Goal: Find contact information: Find contact information

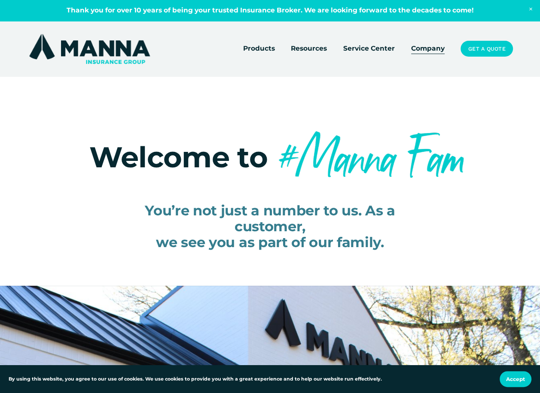
click at [421, 50] on link "Company" at bounding box center [427, 49] width 33 height 12
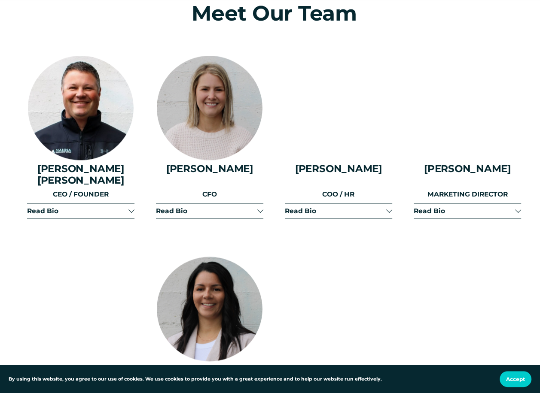
scroll to position [952, 0]
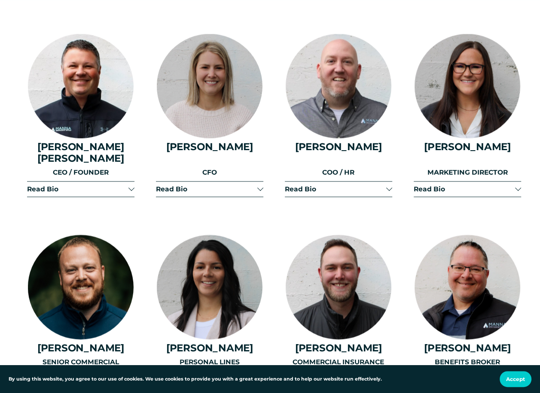
click at [131, 186] on div at bounding box center [131, 188] width 6 height 6
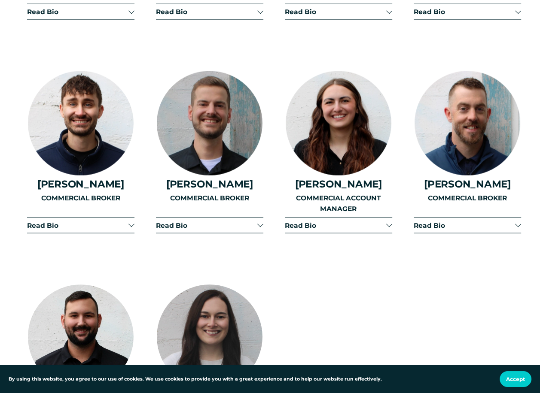
scroll to position [1632, 0]
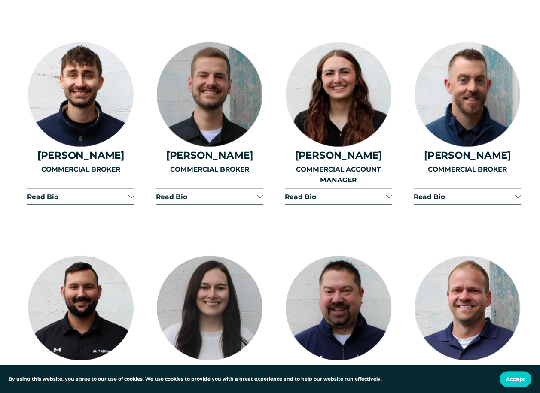
click at [503, 380] on button "Accept" at bounding box center [515, 379] width 32 height 16
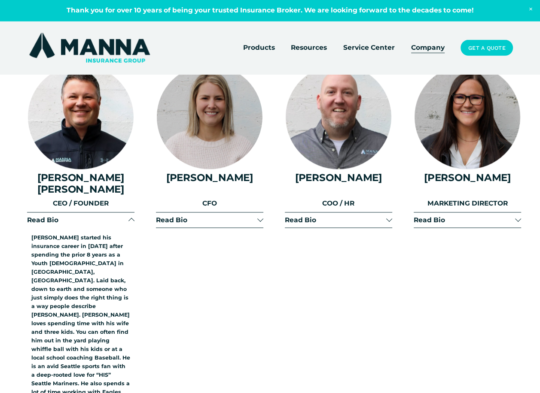
scroll to position [816, 0]
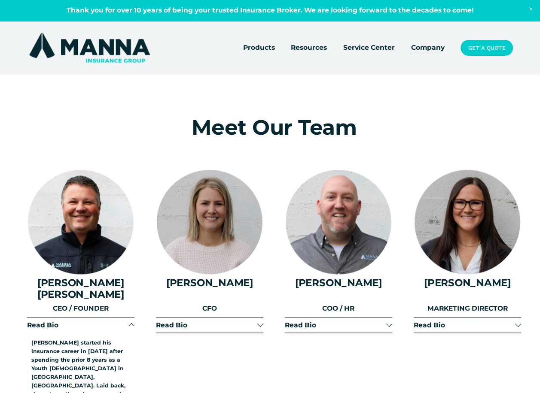
click at [84, 246] on div at bounding box center [81, 222] width 106 height 105
click at [82, 298] on h4 "[PERSON_NAME] [PERSON_NAME]" at bounding box center [80, 288] width 107 height 23
click at [81, 311] on p "CEO / FOUNDER" at bounding box center [80, 309] width 107 height 11
click at [131, 324] on div at bounding box center [131, 326] width 6 height 6
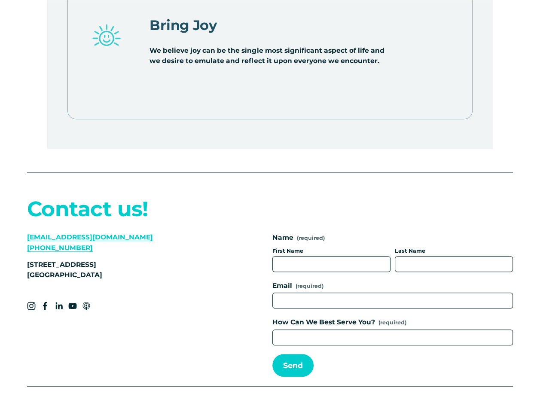
scroll to position [2992, 0]
